Goal: Complete application form

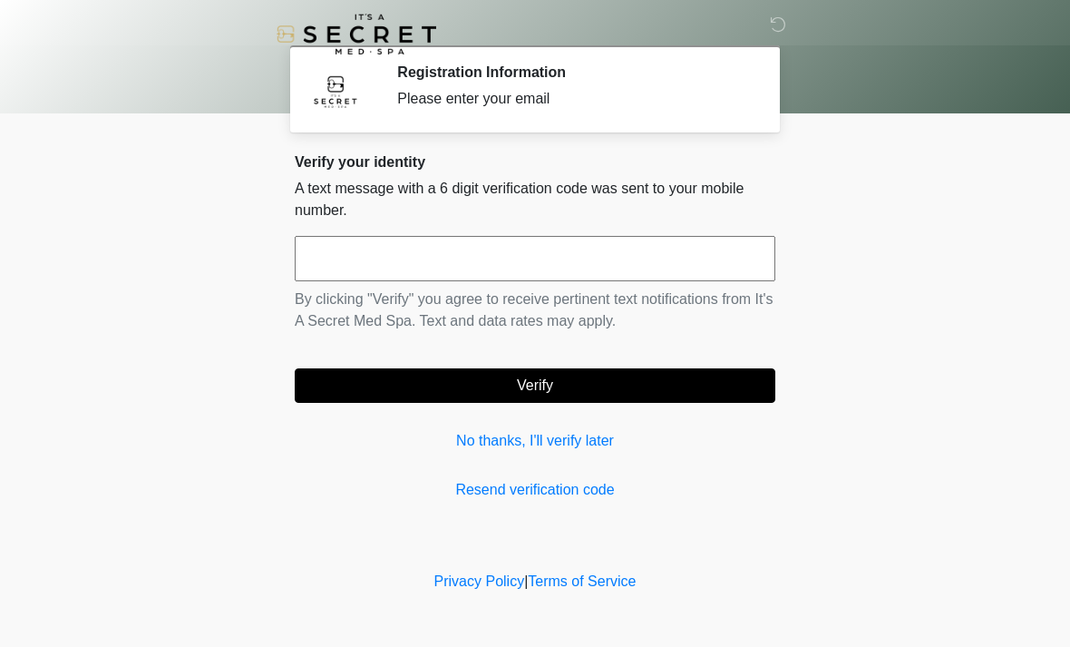
click at [581, 258] on input "text" at bounding box center [535, 258] width 481 height 45
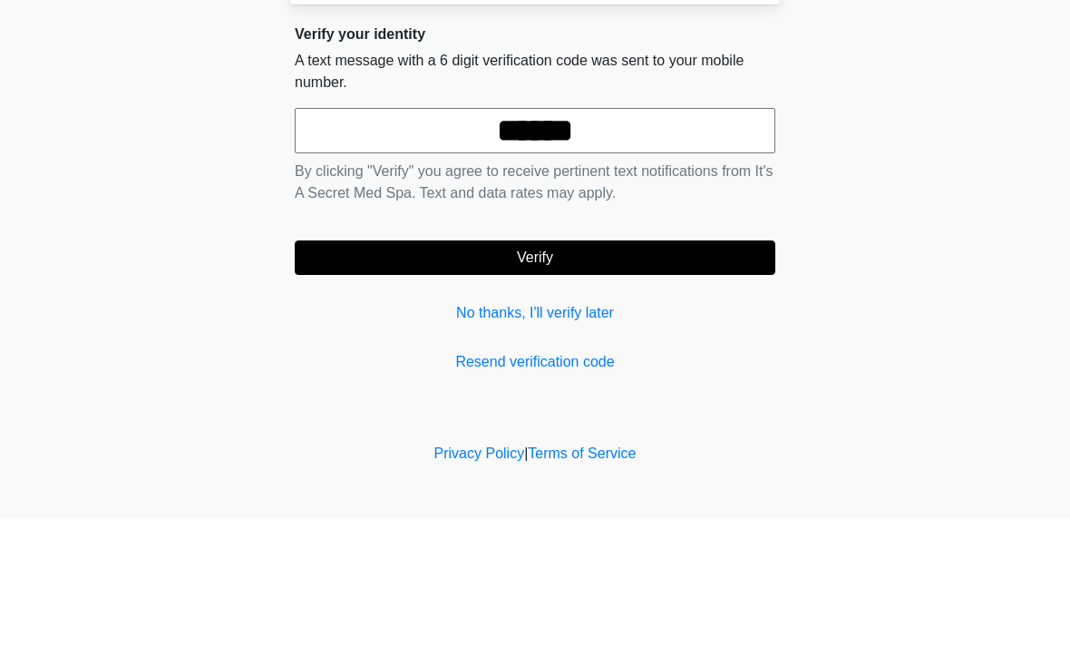
type input "******"
click at [629, 368] on button "Verify" at bounding box center [535, 385] width 481 height 34
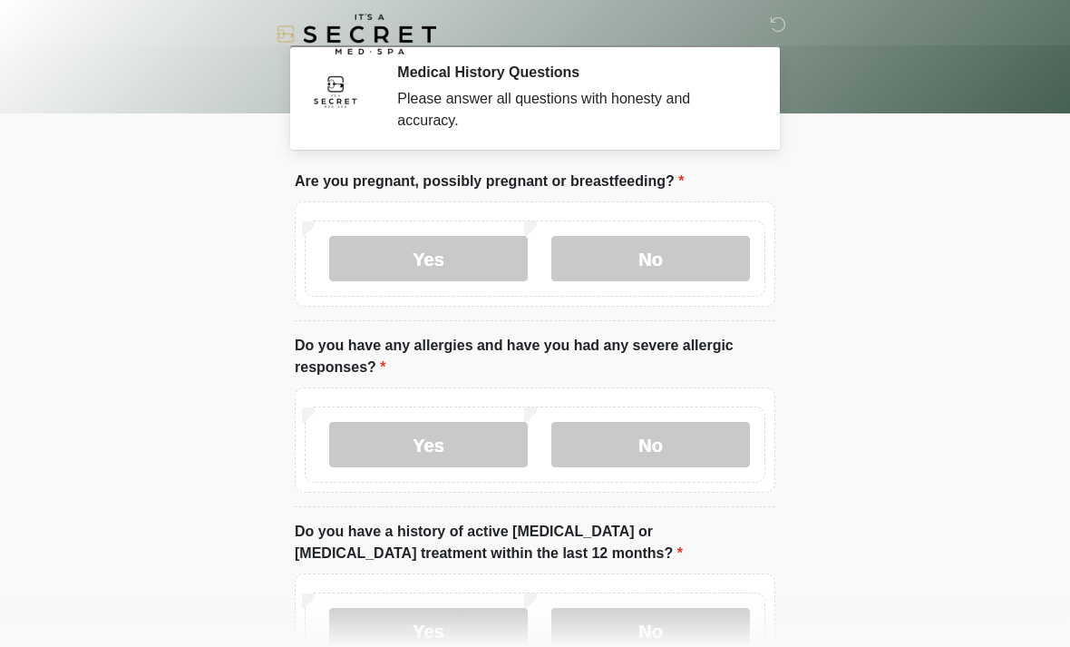
click at [677, 251] on label "No" at bounding box center [650, 258] width 199 height 45
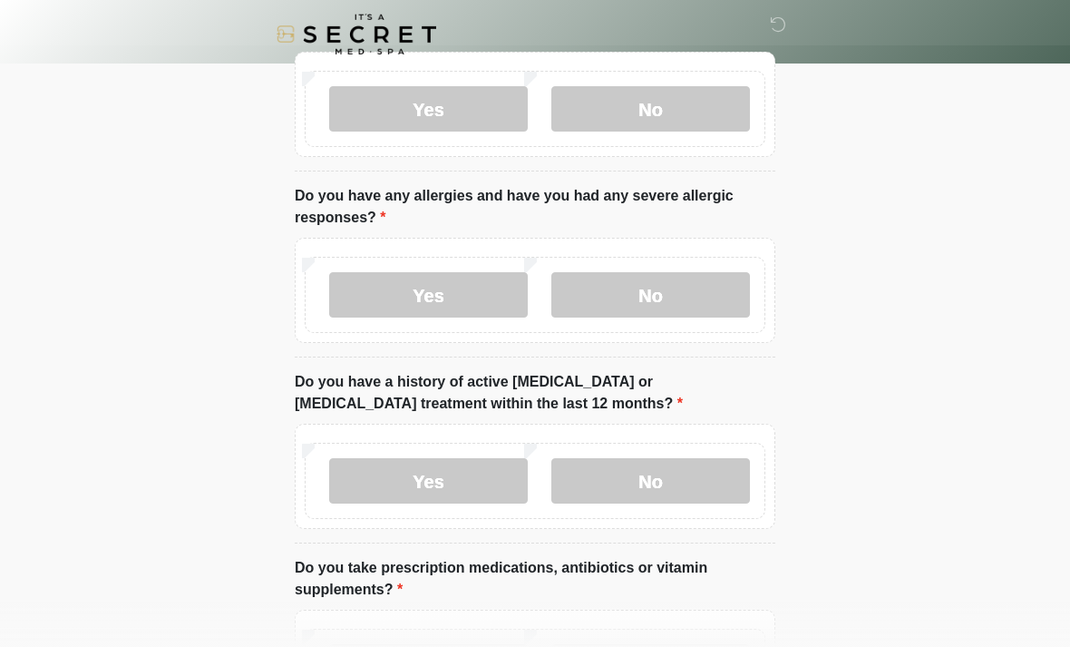
scroll to position [199, 0]
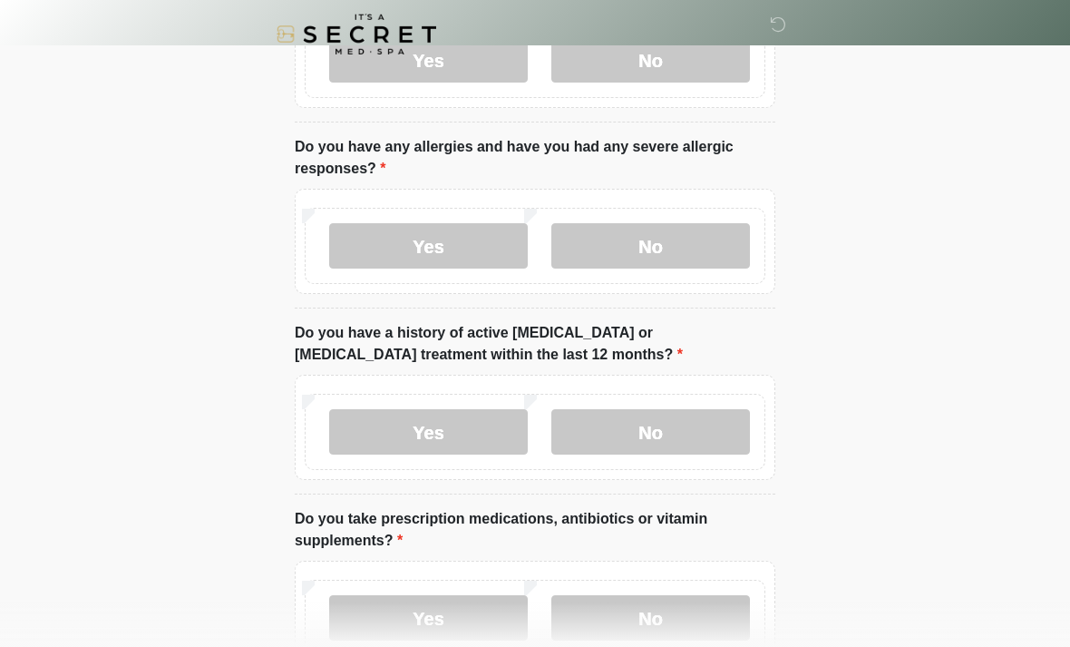
click at [478, 232] on label "Yes" at bounding box center [428, 245] width 199 height 45
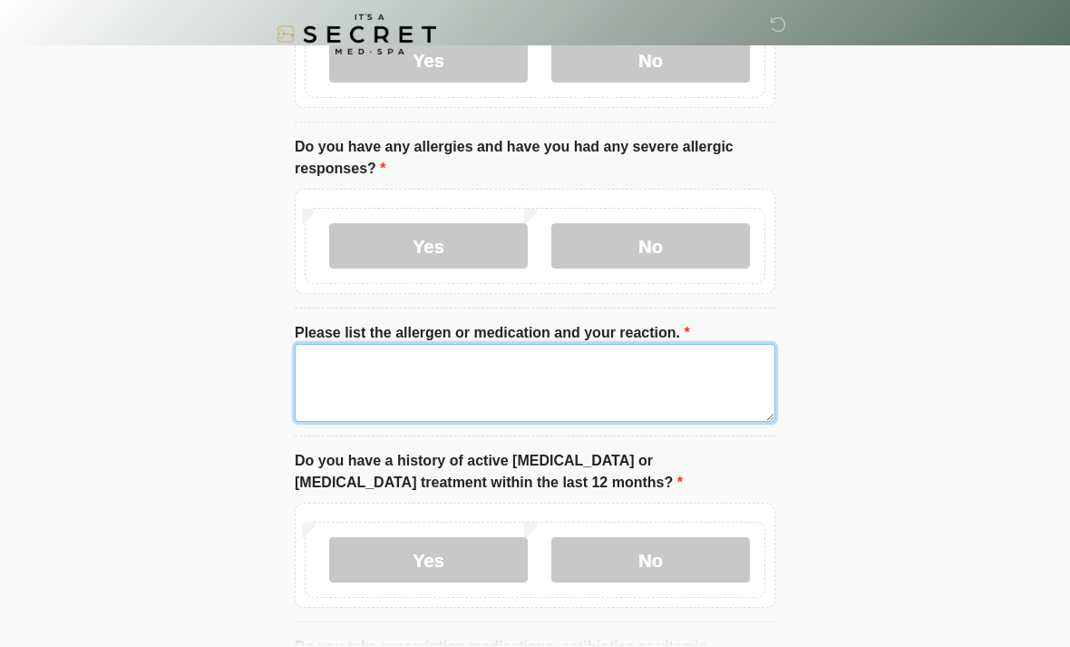
click at [568, 377] on textarea "Please list the allergen or medication and your reaction." at bounding box center [535, 383] width 481 height 78
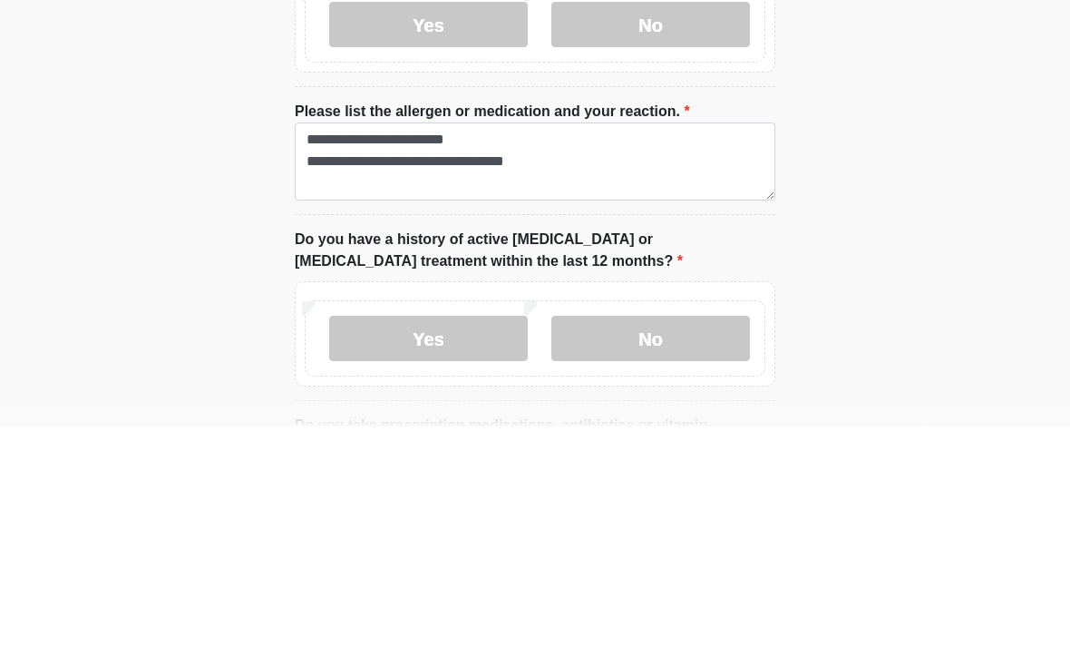
scroll to position [420, 0]
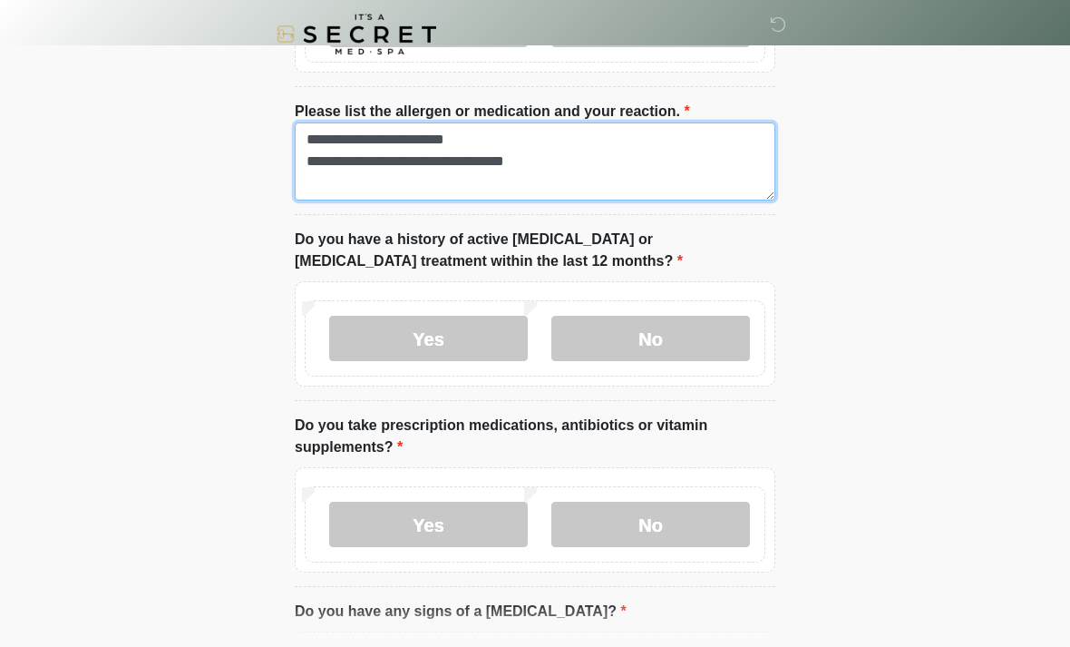
type textarea "**********"
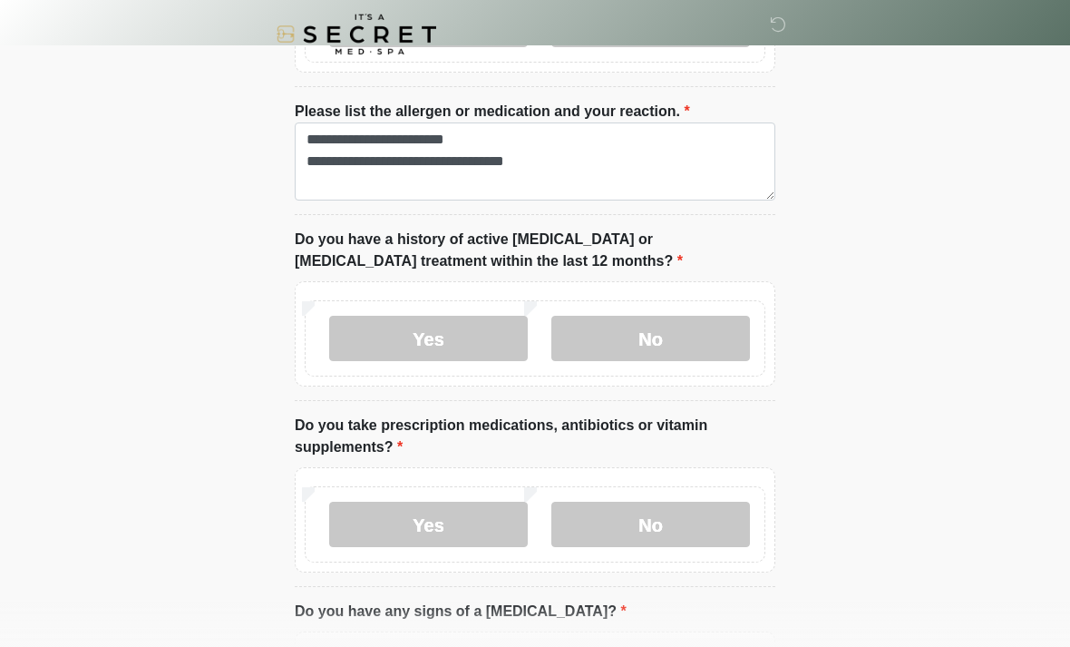
click at [666, 357] on label "No" at bounding box center [650, 338] width 199 height 45
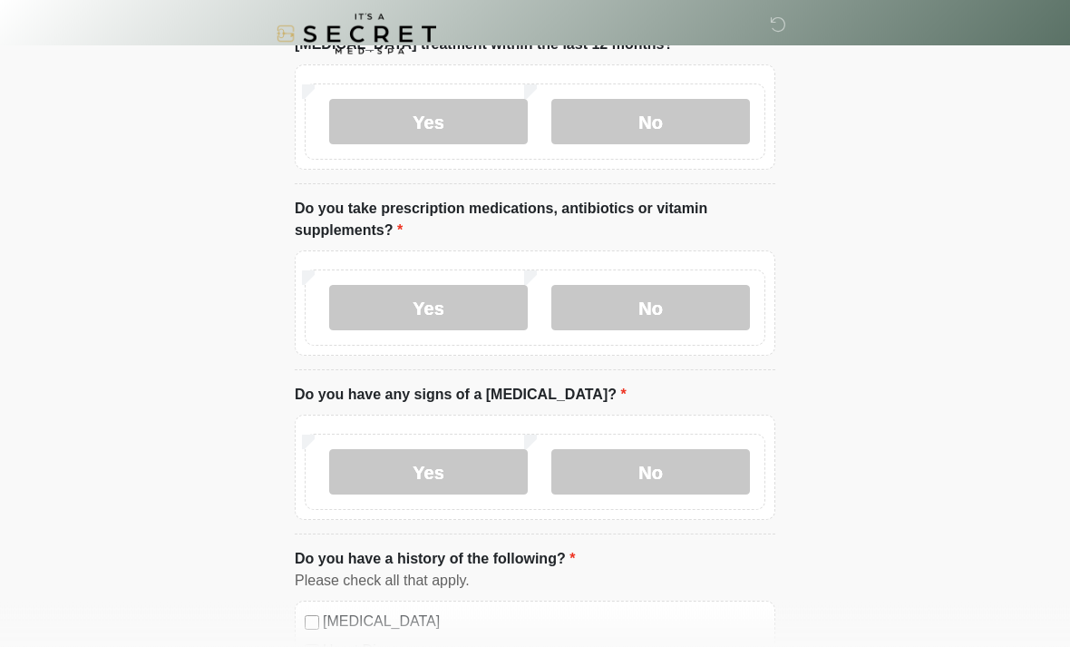
scroll to position [658, 0]
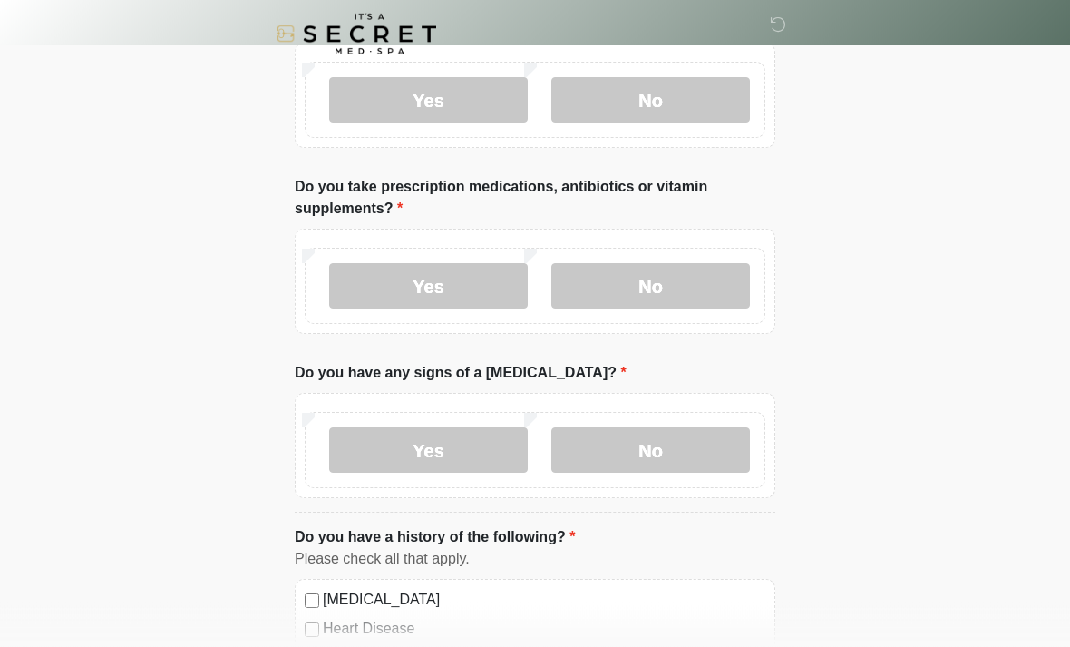
click at [453, 285] on label "Yes" at bounding box center [428, 286] width 199 height 45
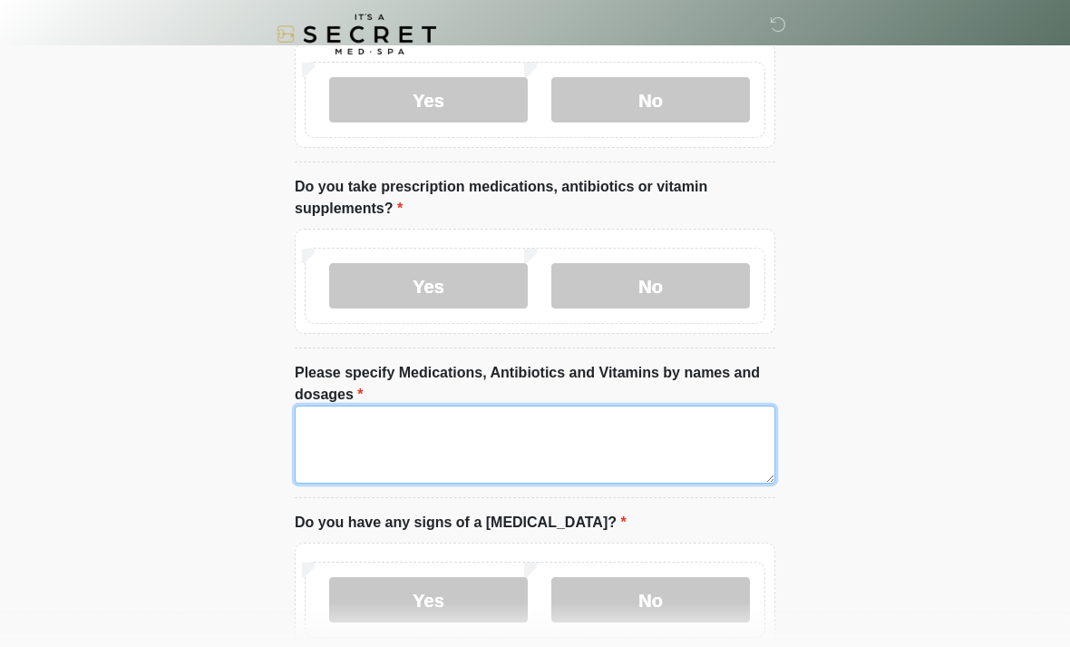
click at [527, 432] on textarea "Please specify Medications, Antibiotics and Vitamins by names and dosages" at bounding box center [535, 444] width 481 height 78
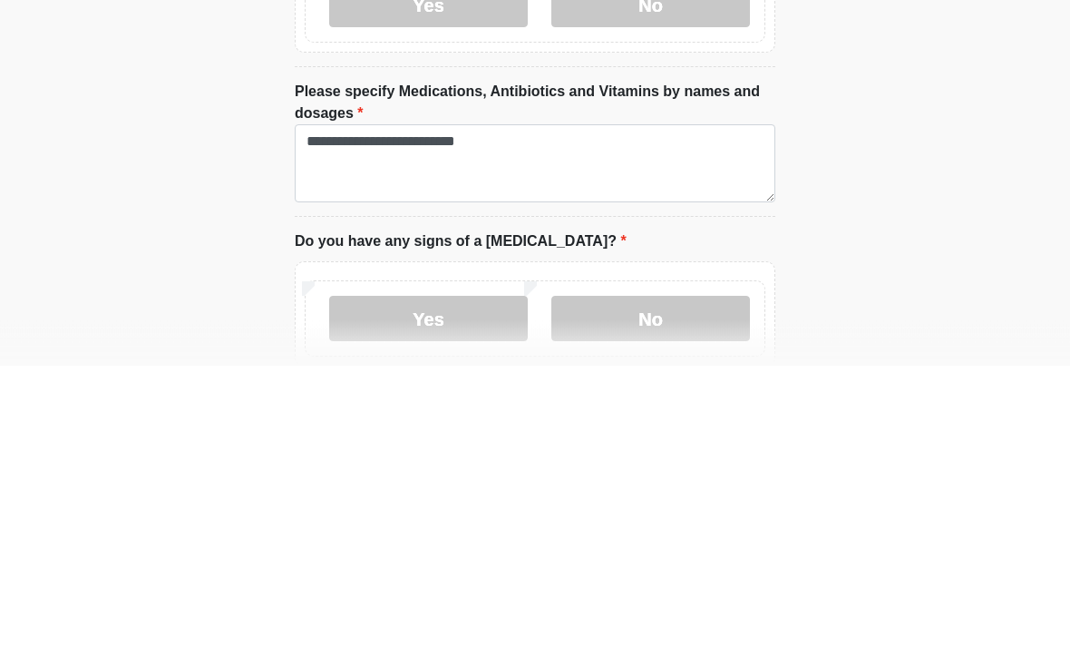
scroll to position [940, 0]
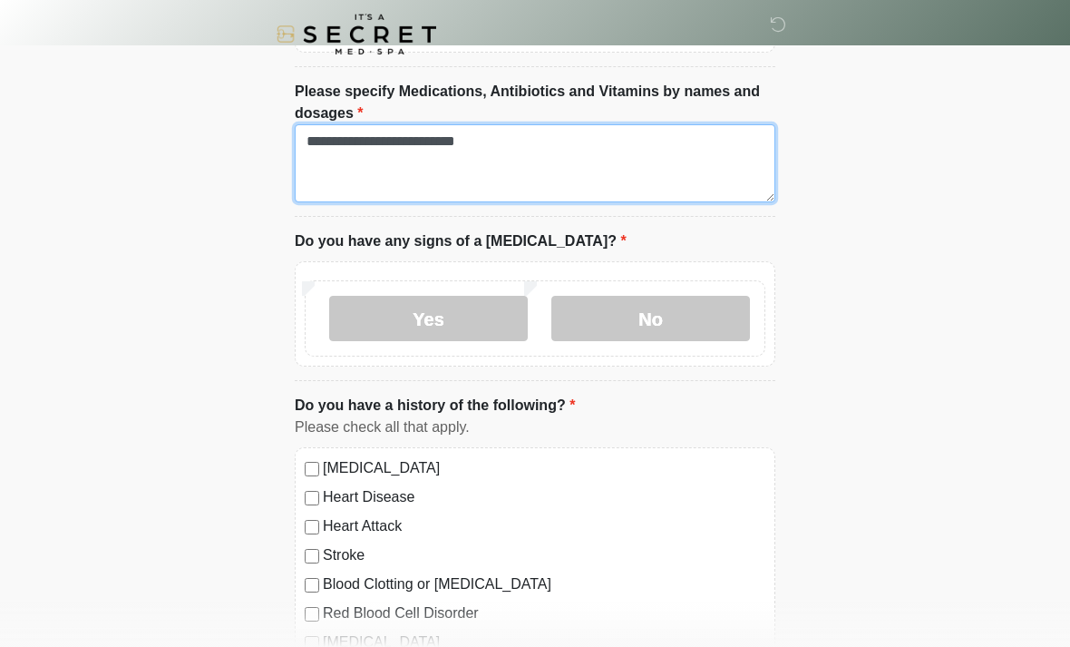
type textarea "**********"
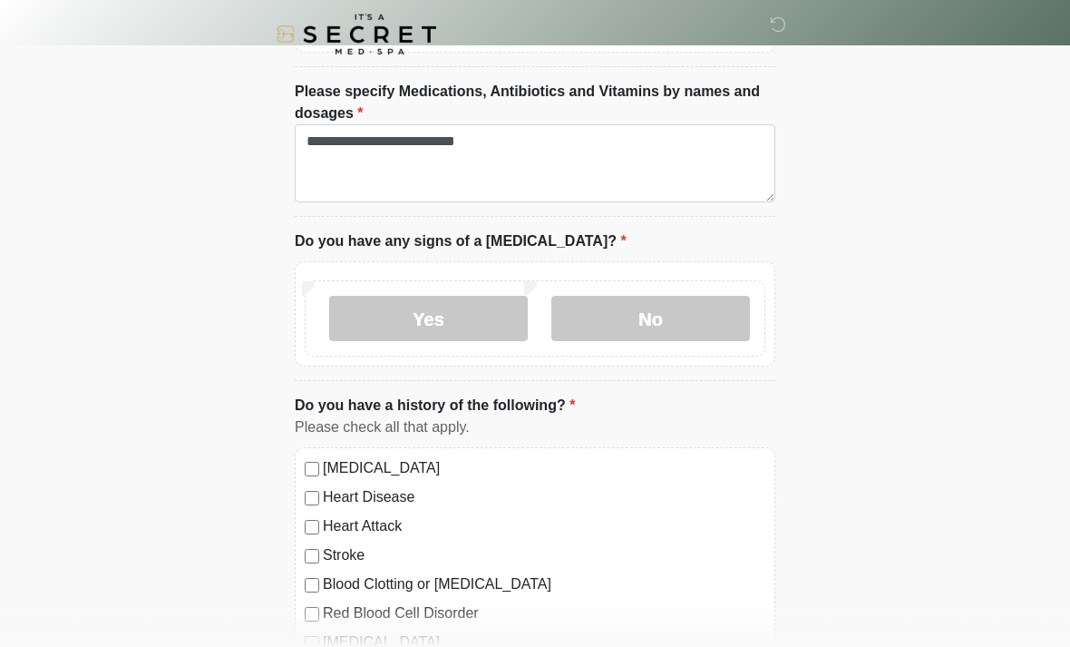
click at [687, 305] on label "No" at bounding box center [650, 318] width 199 height 45
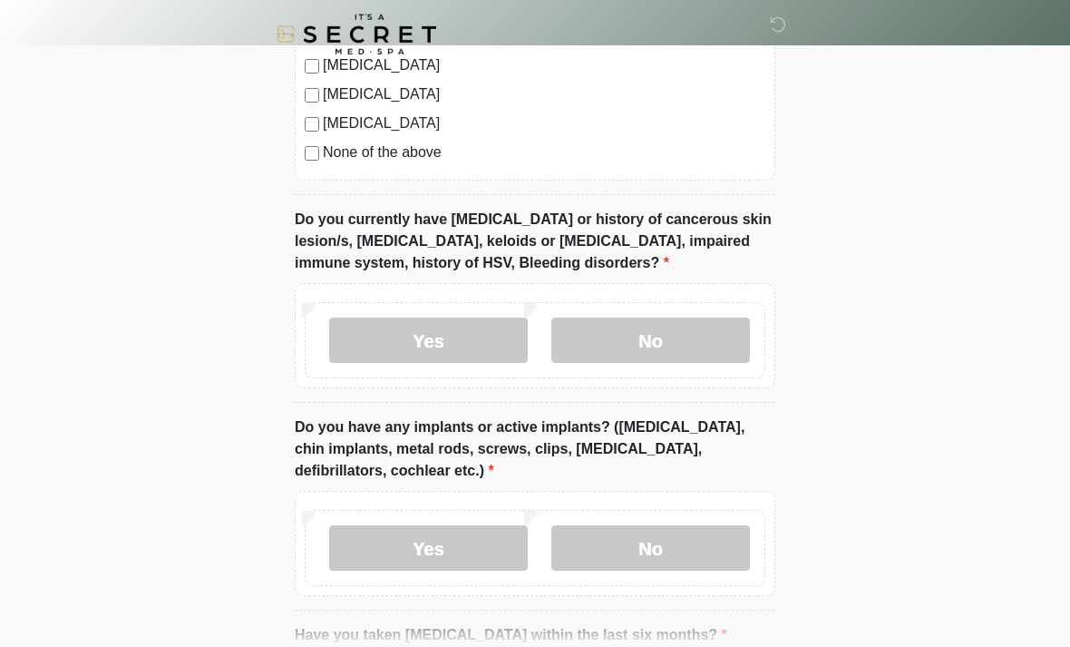
scroll to position [1577, 0]
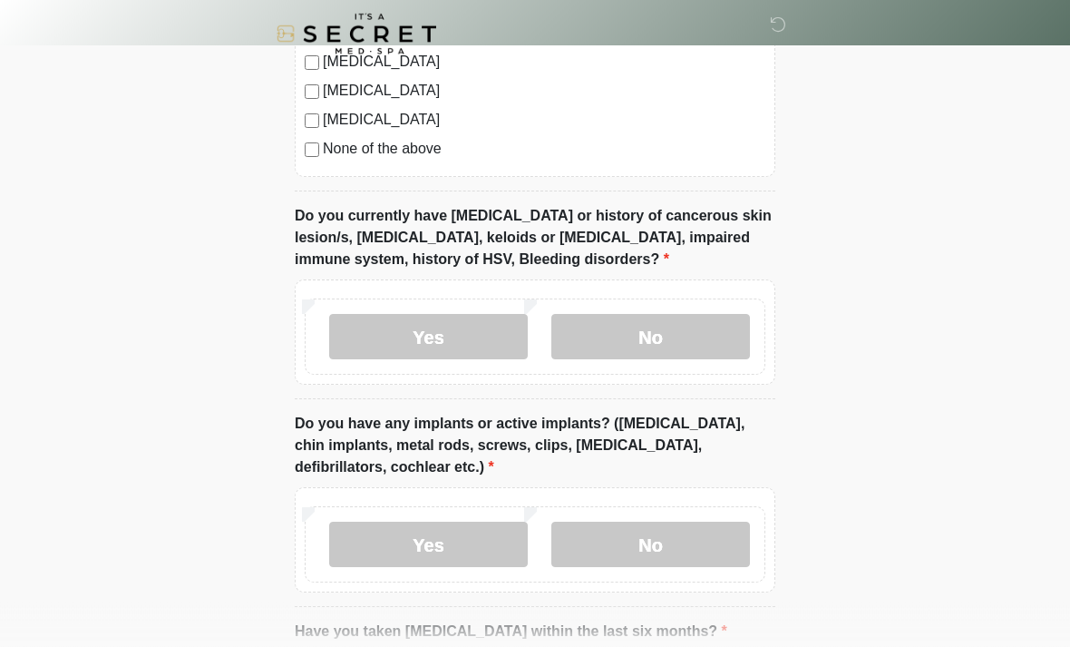
click at [704, 318] on label "No" at bounding box center [650, 337] width 199 height 45
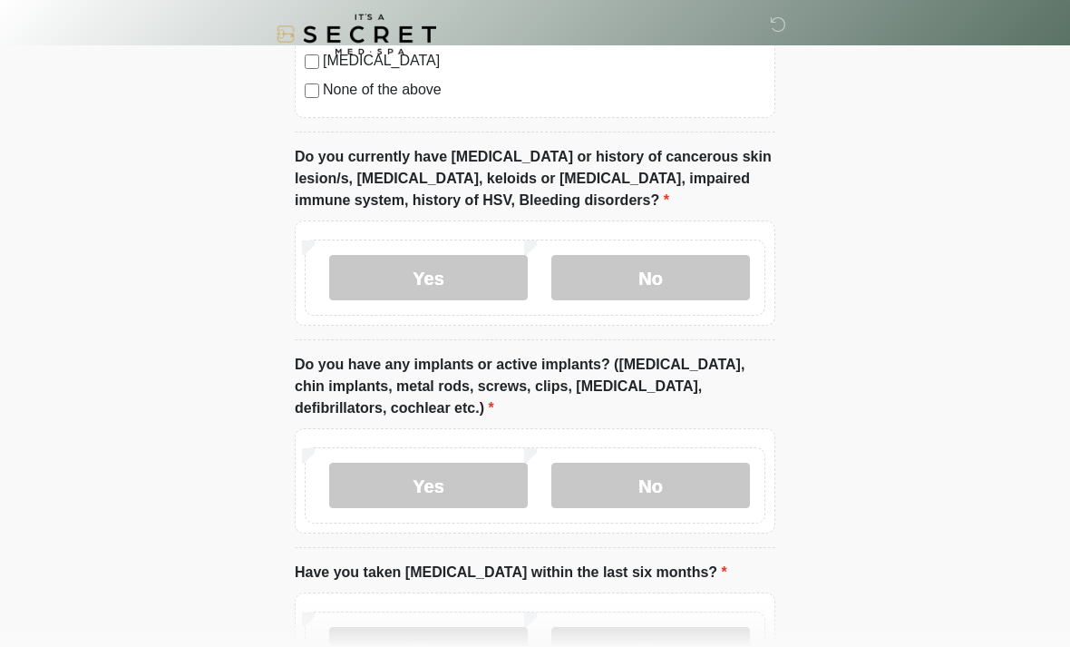
scroll to position [1713, 0]
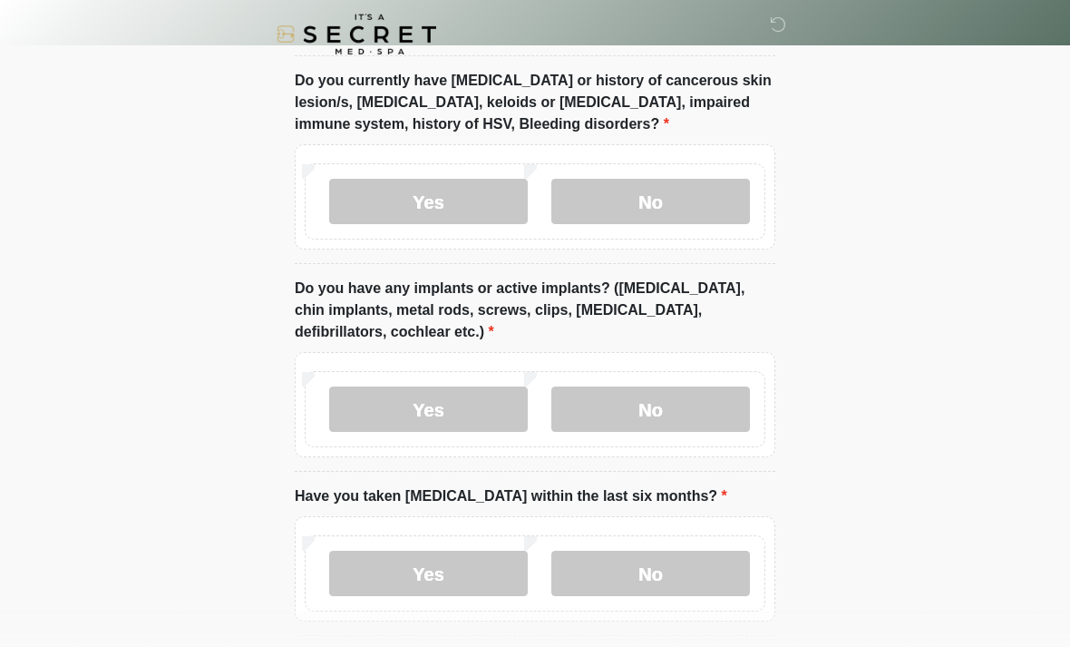
click at [684, 410] on label "No" at bounding box center [650, 408] width 199 height 45
click at [659, 568] on label "No" at bounding box center [650, 573] width 199 height 45
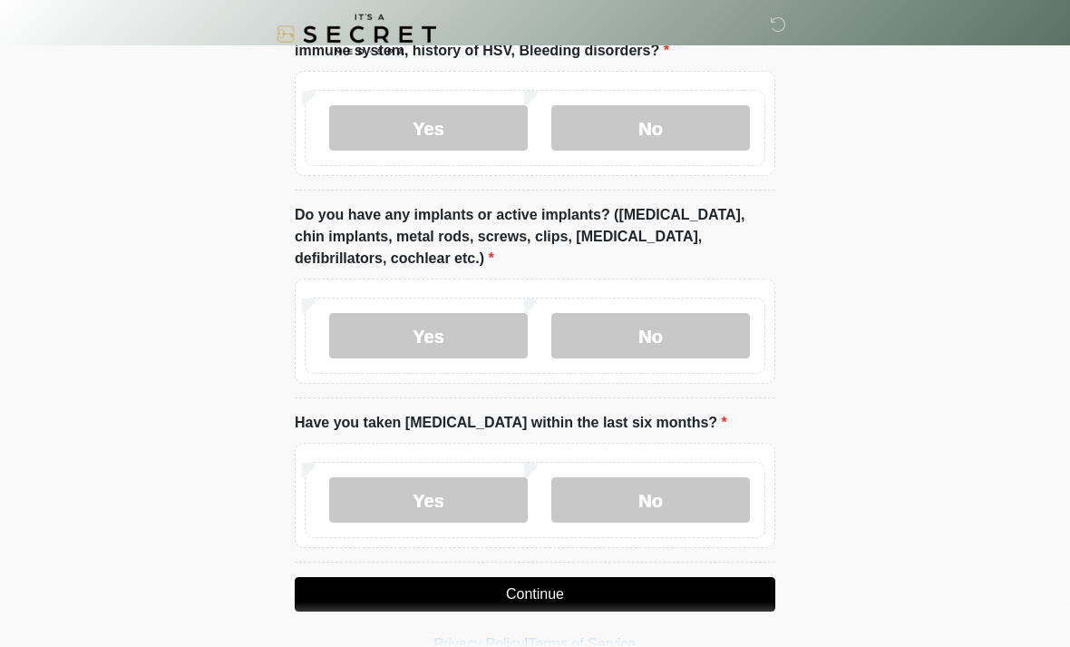
click at [567, 598] on button "Continue" at bounding box center [535, 594] width 481 height 34
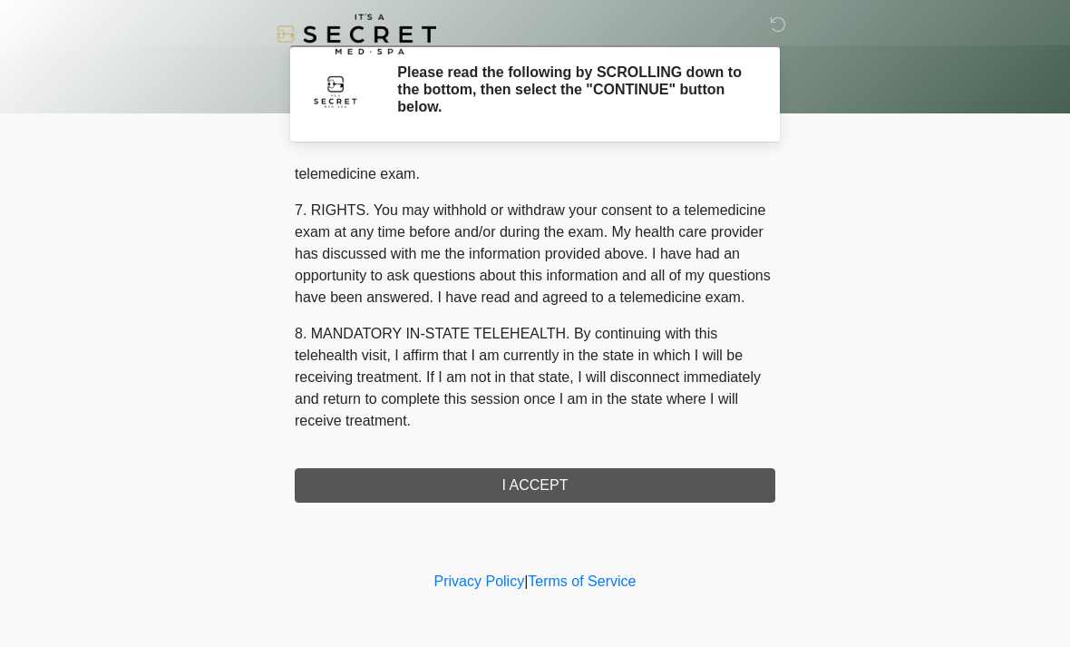
scroll to position [768, 0]
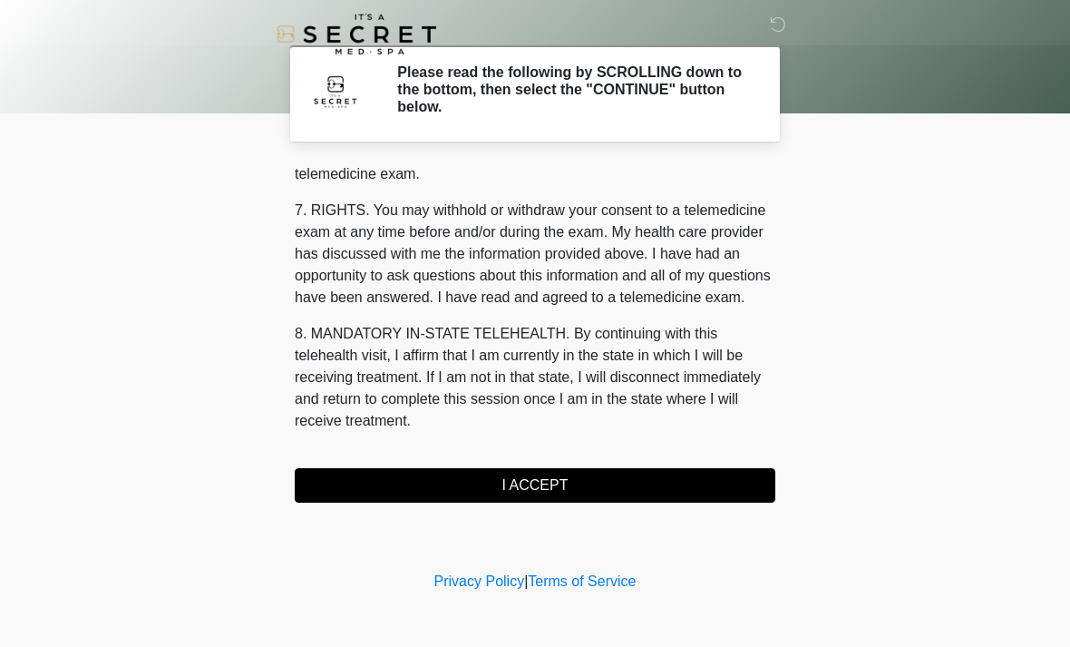
click at [593, 481] on button "I ACCEPT" at bounding box center [535, 485] width 481 height 34
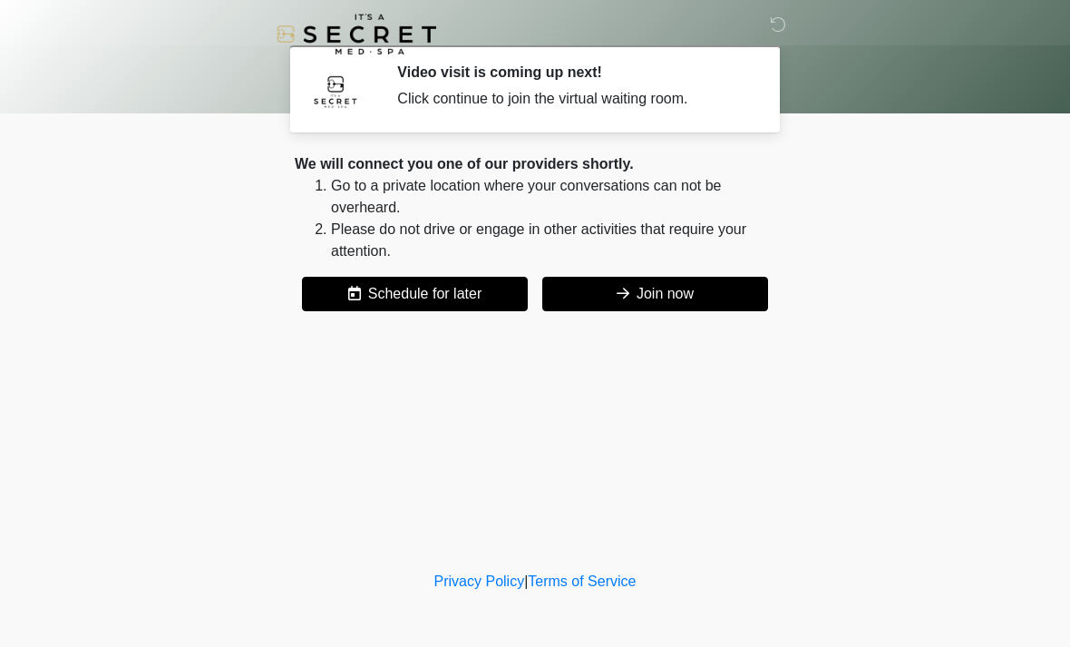
click at [692, 292] on button "Join now" at bounding box center [655, 294] width 226 height 34
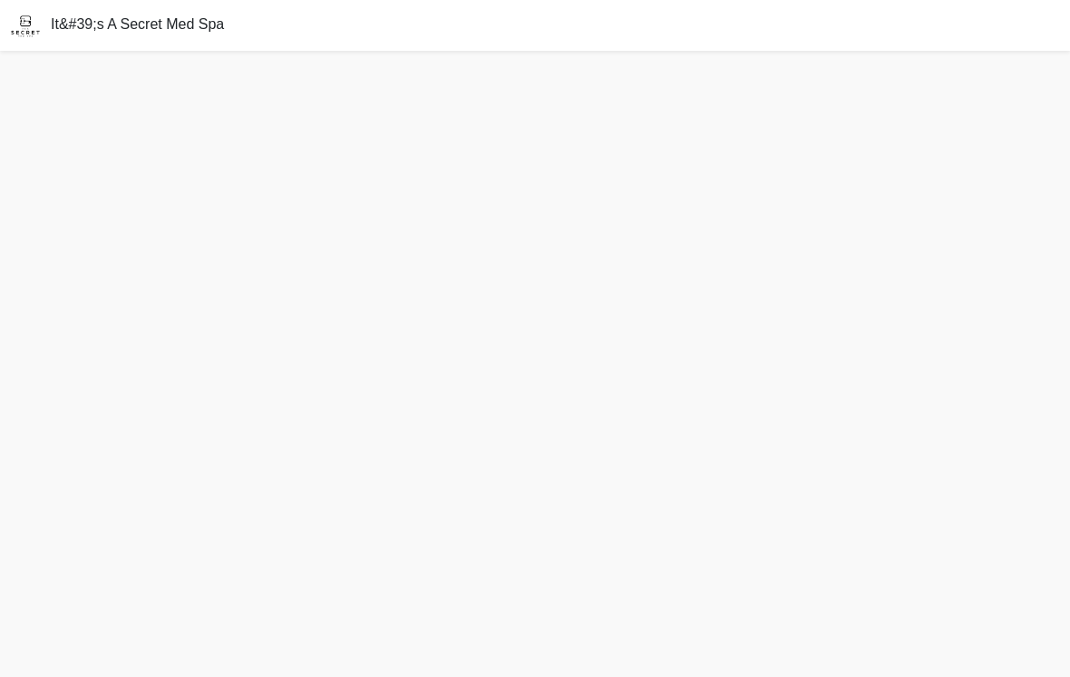
scroll to position [28, 0]
